Goal: Task Accomplishment & Management: Manage account settings

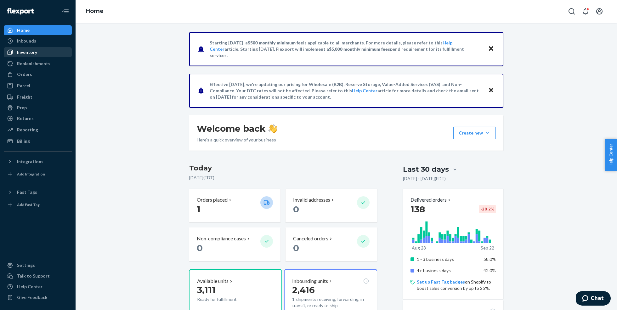
click at [32, 55] on div "Inventory" at bounding box center [27, 52] width 20 height 6
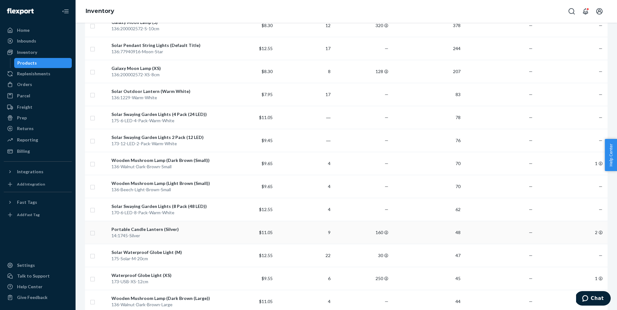
scroll to position [79, 0]
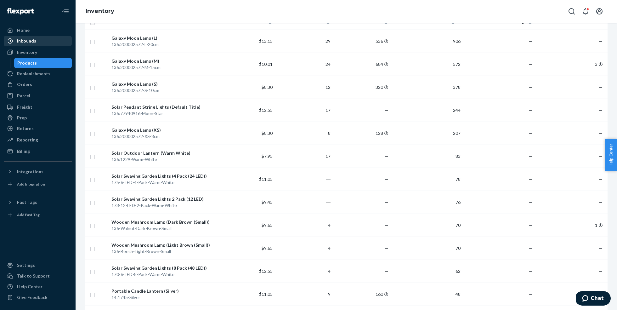
click at [35, 39] on div "Inbounds" at bounding box center [26, 41] width 19 height 6
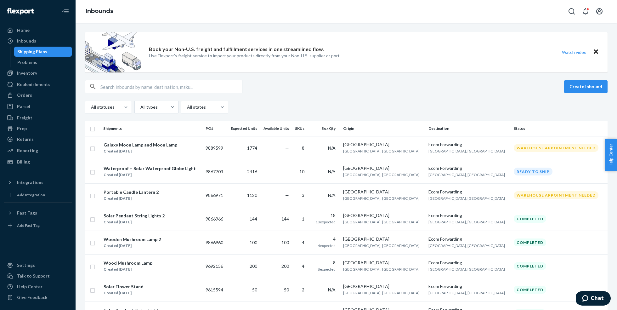
click at [315, 96] on div "Create inbound All statuses All types All states" at bounding box center [346, 96] width 522 height 33
